Goal: Task Accomplishment & Management: Complete application form

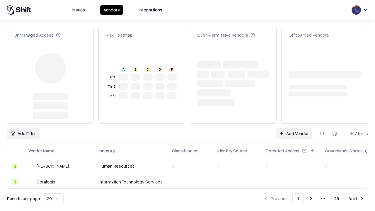
click at [294, 128] on link "Add Vendor" at bounding box center [294, 133] width 37 height 11
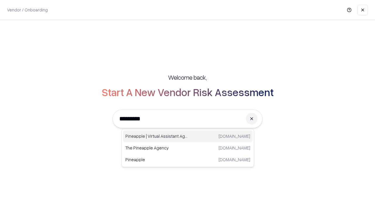
click at [188, 136] on div "Pineapple | Virtual Assistant Agency [DOMAIN_NAME]" at bounding box center [188, 136] width 130 height 12
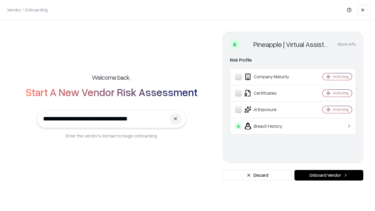
type input "**********"
click at [329, 175] on button "Onboard Vendor" at bounding box center [329, 175] width 69 height 11
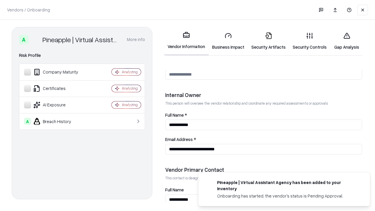
scroll to position [304, 0]
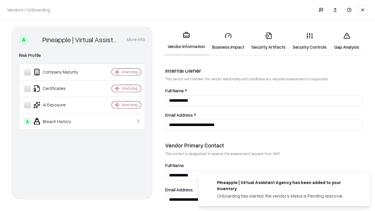
click at [228, 41] on link "Business Impact" at bounding box center [228, 41] width 39 height 27
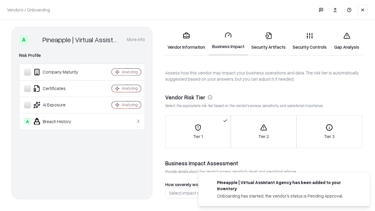
click at [269, 41] on link "Security Artifacts" at bounding box center [268, 41] width 41 height 27
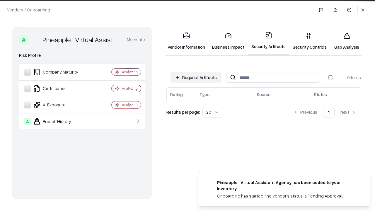
click at [196, 77] on button "Request Artifacts" at bounding box center [196, 77] width 51 height 11
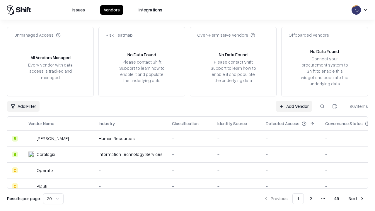
click at [294, 106] on link "Add Vendor" at bounding box center [294, 106] width 37 height 11
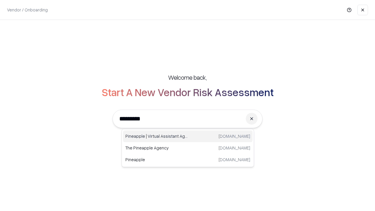
click at [188, 136] on div "Pineapple | Virtual Assistant Agency [DOMAIN_NAME]" at bounding box center [188, 136] width 130 height 12
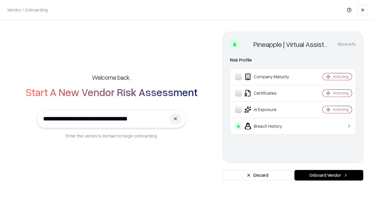
type input "**********"
click at [329, 175] on button "Onboard Vendor" at bounding box center [329, 175] width 69 height 11
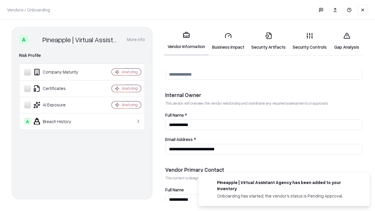
scroll to position [304, 0]
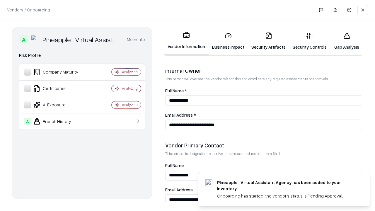
click at [347, 41] on link "Gap Analysis" at bounding box center [346, 41] width 33 height 27
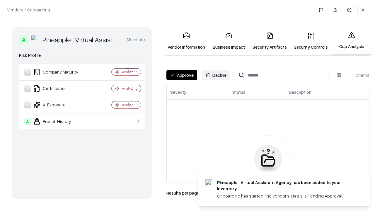
click at [182, 75] on button "Approve" at bounding box center [182, 75] width 31 height 11
